Goal: Find contact information: Find contact information

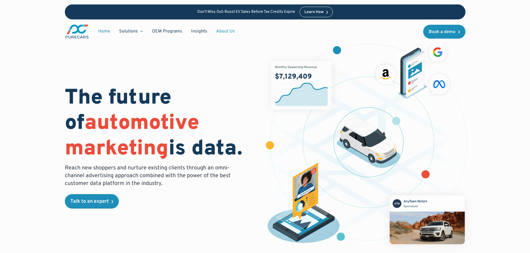
click at [221, 29] on link "About Us" at bounding box center [226, 31] width 28 height 11
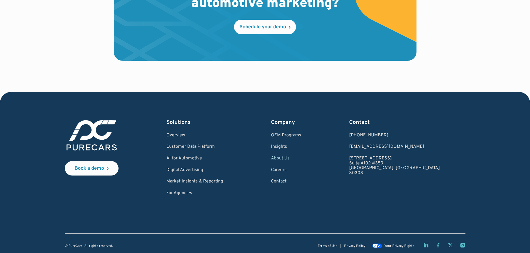
scroll to position [1641, 0]
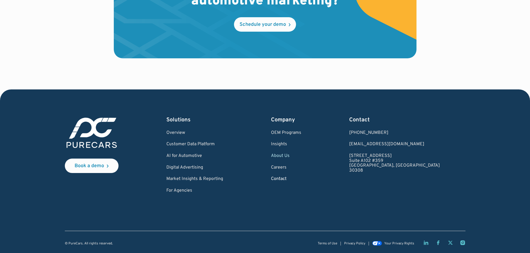
click at [301, 178] on link "Contact" at bounding box center [286, 179] width 30 height 5
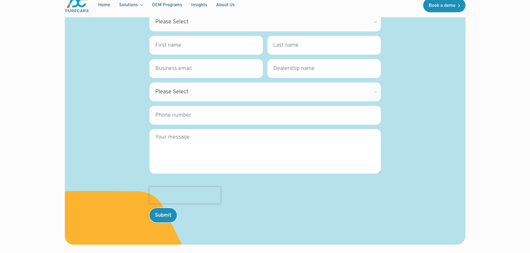
scroll to position [56, 0]
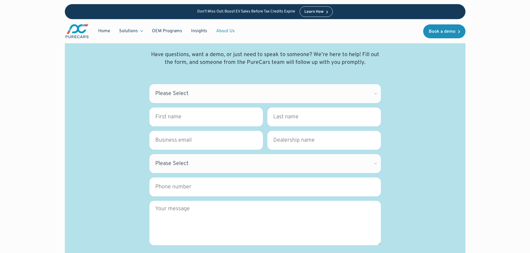
click at [229, 29] on link "About Us" at bounding box center [226, 31] width 28 height 11
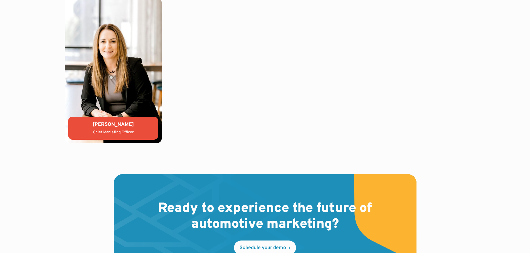
scroll to position [1419, 0]
